Goal: Information Seeking & Learning: Find contact information

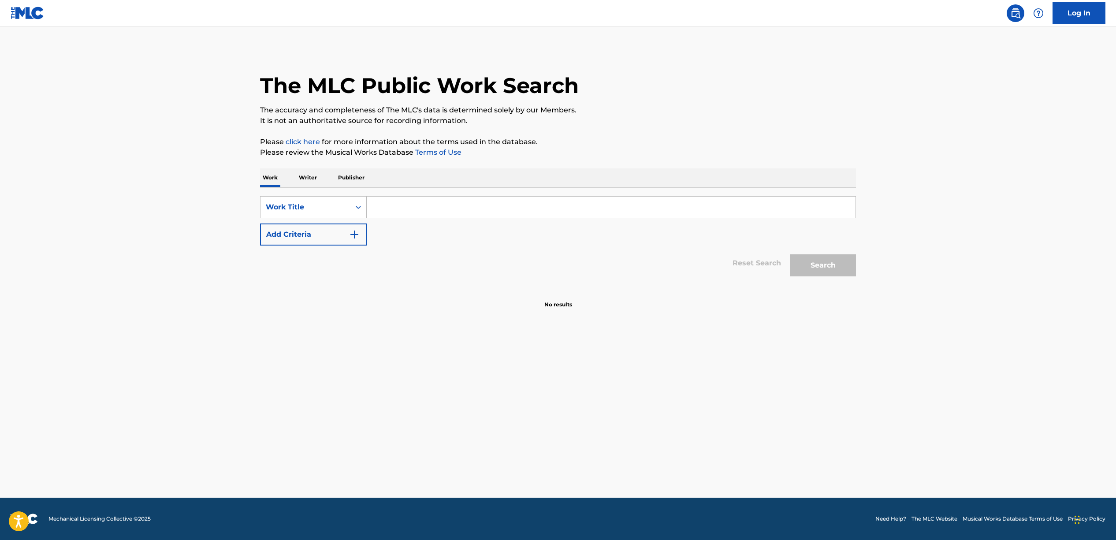
click at [349, 173] on p "Publisher" at bounding box center [351, 177] width 32 height 19
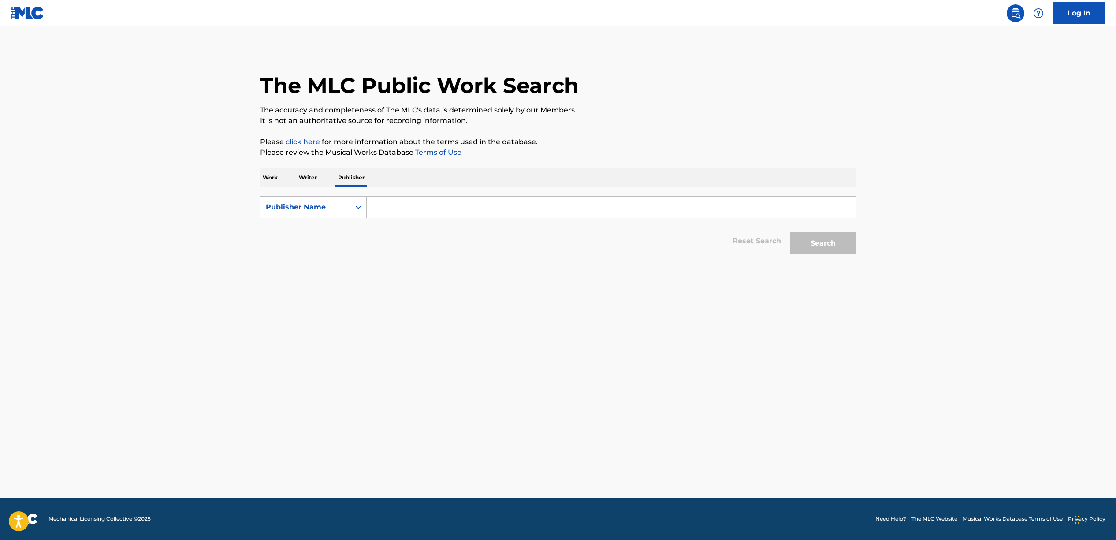
click at [496, 206] on input "Search Form" at bounding box center [611, 207] width 489 height 21
type input "a"
type input "ayo music group"
click at [790, 232] on button "Search" at bounding box center [823, 243] width 66 height 22
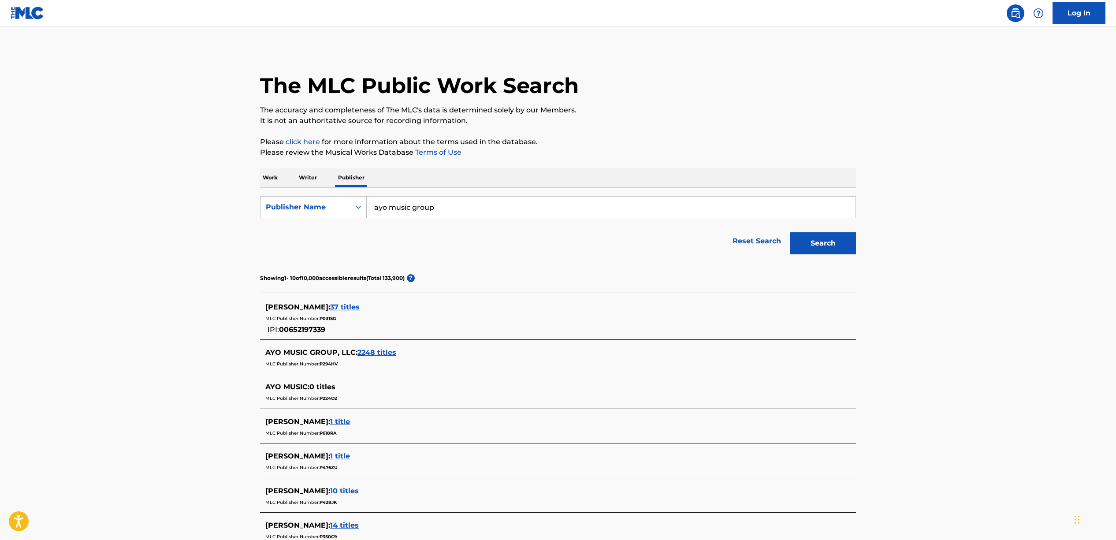
click at [571, 207] on input "ayo music group" at bounding box center [611, 207] width 489 height 21
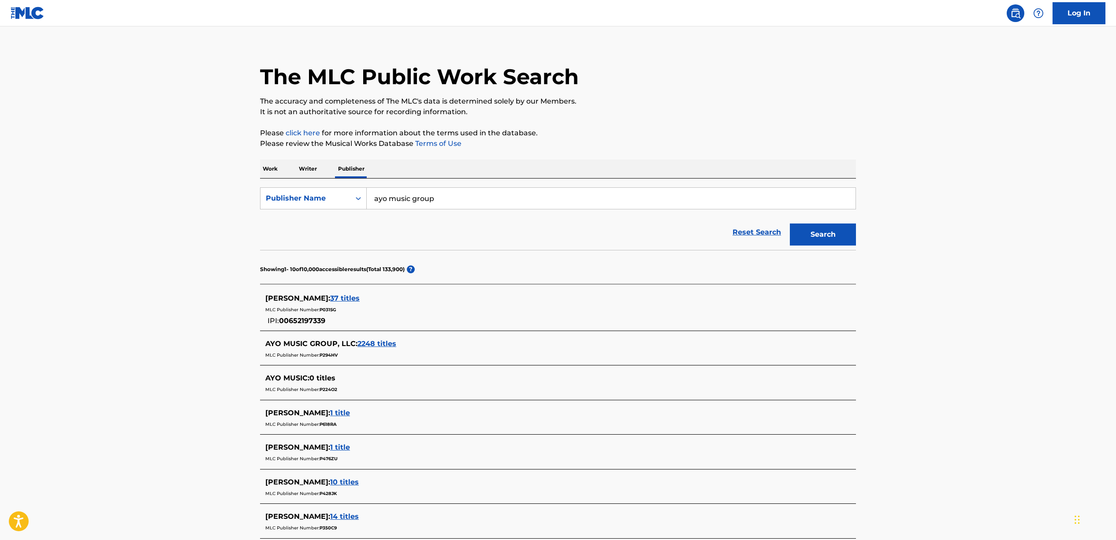
scroll to position [18, 0]
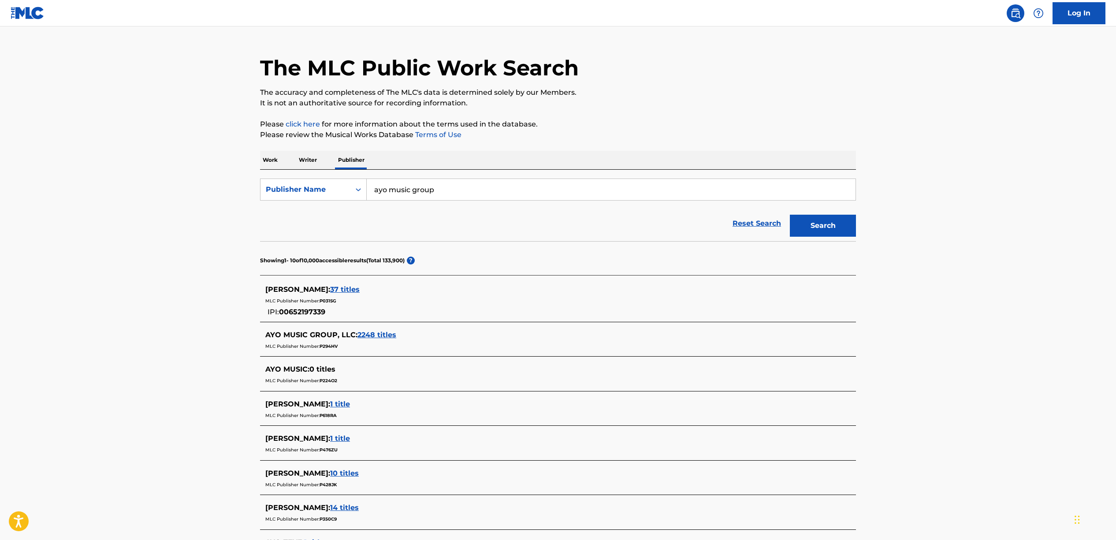
click at [383, 332] on span "2248 titles" at bounding box center [376, 335] width 39 height 8
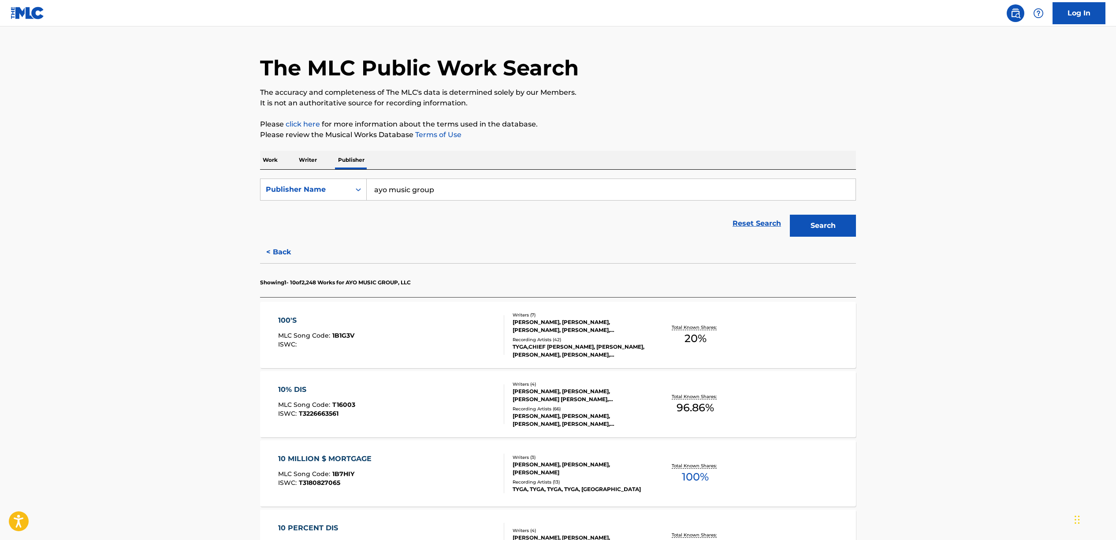
scroll to position [361, 0]
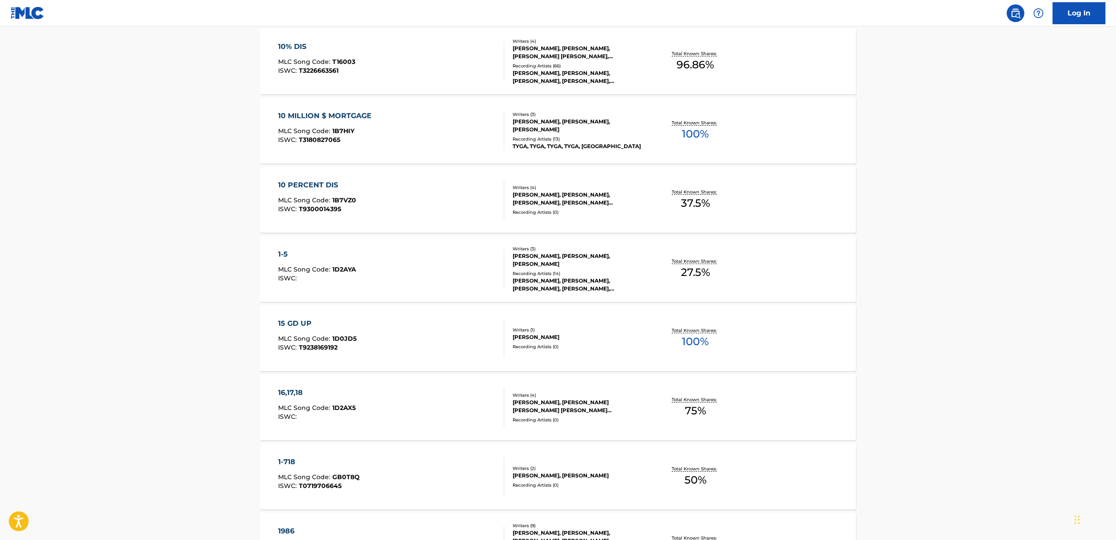
click at [451, 127] on div "10 MILLION $ MORTGAGE MLC Song Code : 1B7HIY ISWC : T3180827065" at bounding box center [391, 131] width 227 height 40
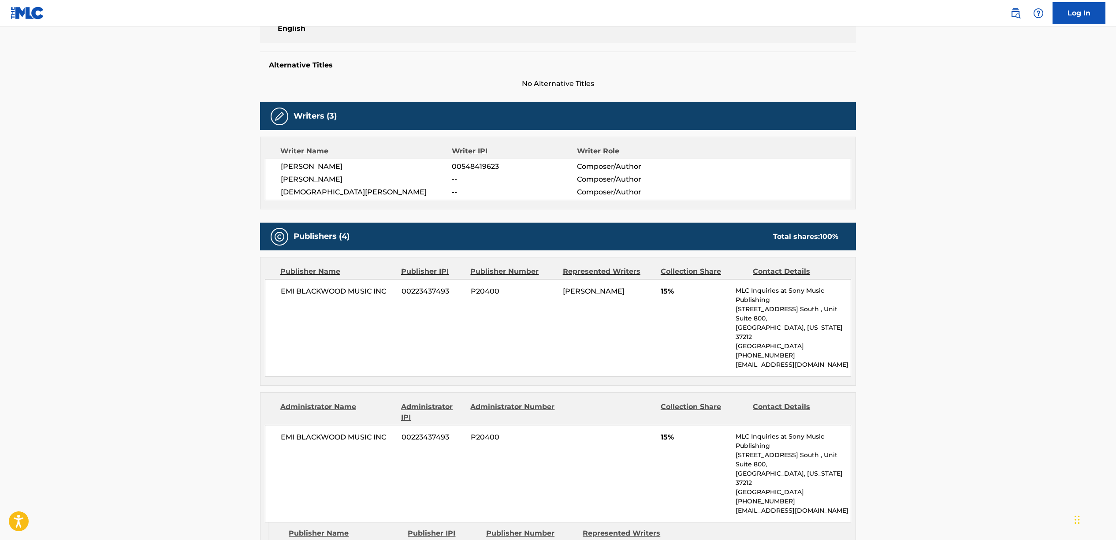
scroll to position [383, 0]
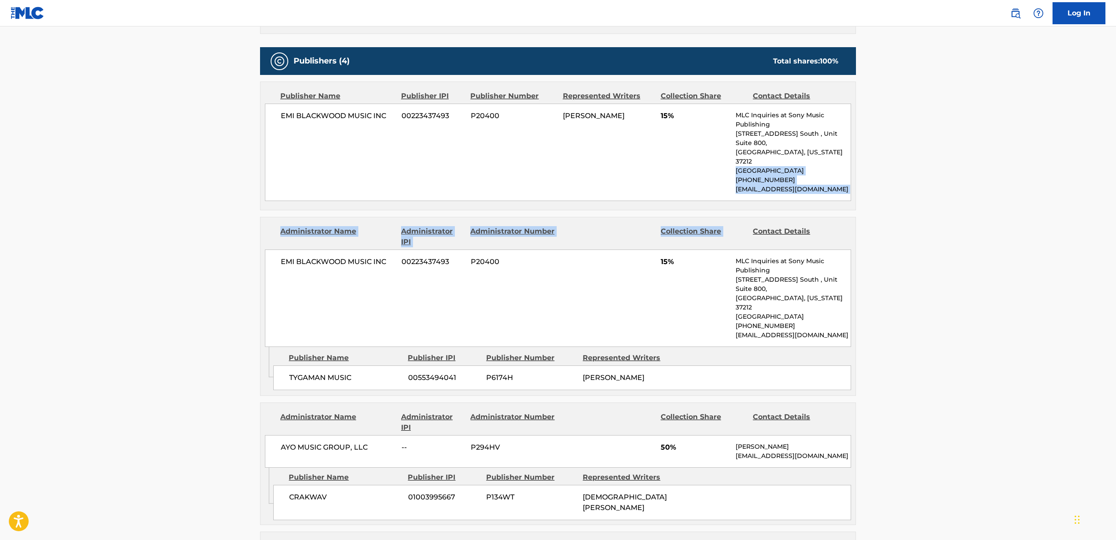
drag, startPoint x: 756, startPoint y: 169, endPoint x: 820, endPoint y: 194, distance: 68.8
click at [807, 197] on div "Publishers (4) Total shares: 100 % Publisher Name Publisher IPI Publisher Numbe…" at bounding box center [558, 378] width 596 height 663
click at [830, 185] on p "[EMAIL_ADDRESS][DOMAIN_NAME]" at bounding box center [793, 189] width 115 height 9
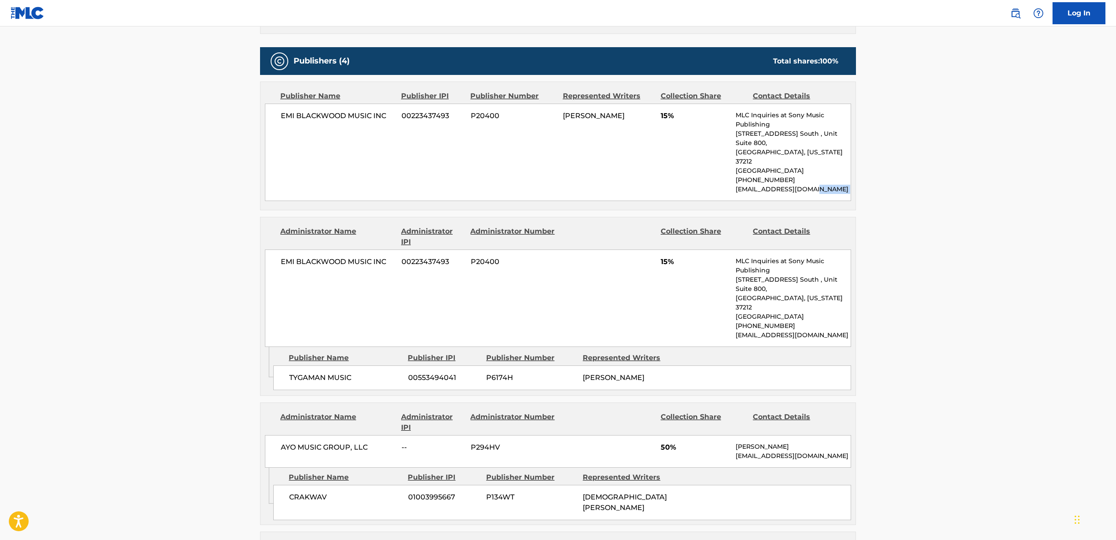
click at [830, 185] on p "[EMAIL_ADDRESS][DOMAIN_NAME]" at bounding box center [793, 189] width 115 height 9
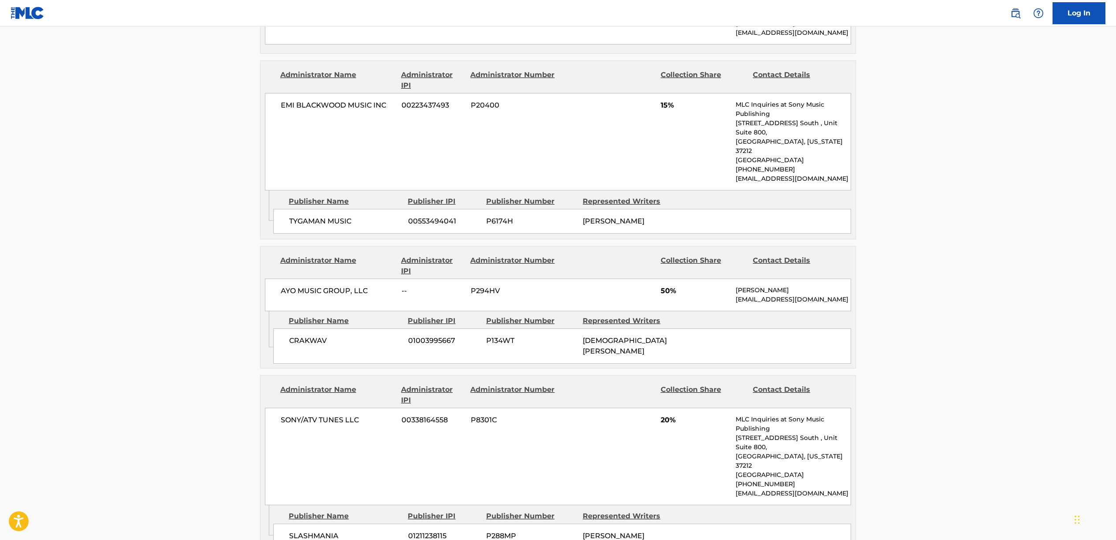
click at [758, 279] on div "AYO MUSIC GROUP, LLC -- P294HV 50% [PERSON_NAME] [EMAIL_ADDRESS][DOMAIN_NAME]" at bounding box center [558, 295] width 586 height 33
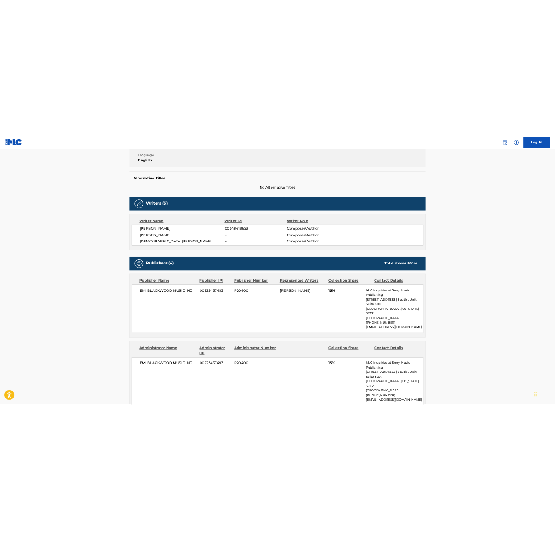
scroll to position [188, 0]
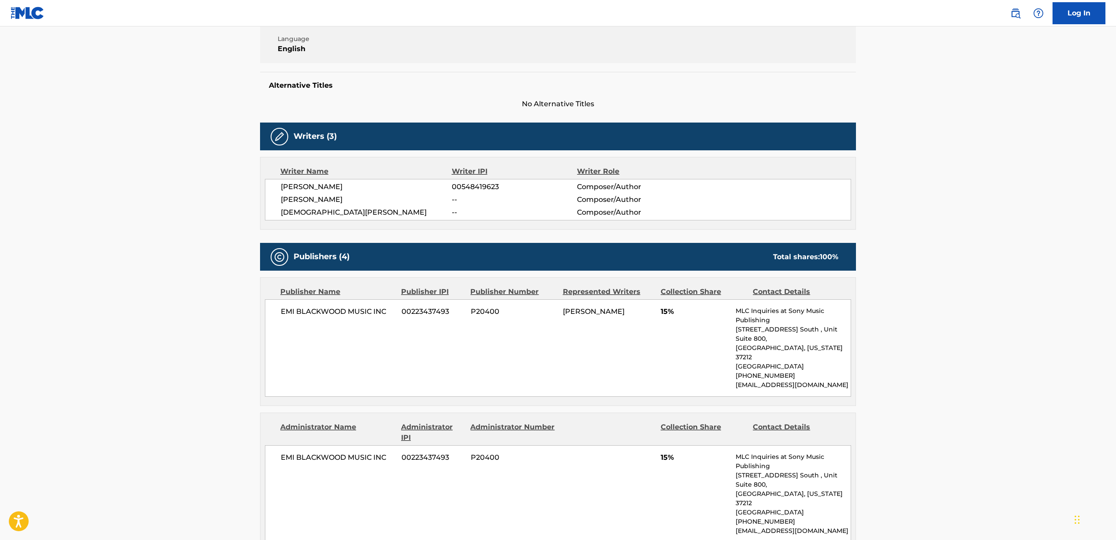
click at [781, 371] on div "EMI [PERSON_NAME] MUSIC INC 00223437493 P20400 [PERSON_NAME] 15% MLC Inquiries …" at bounding box center [558, 347] width 586 height 97
copy p "[EMAIL_ADDRESS][DOMAIN_NAME]"
